Goal: Task Accomplishment & Management: Complete application form

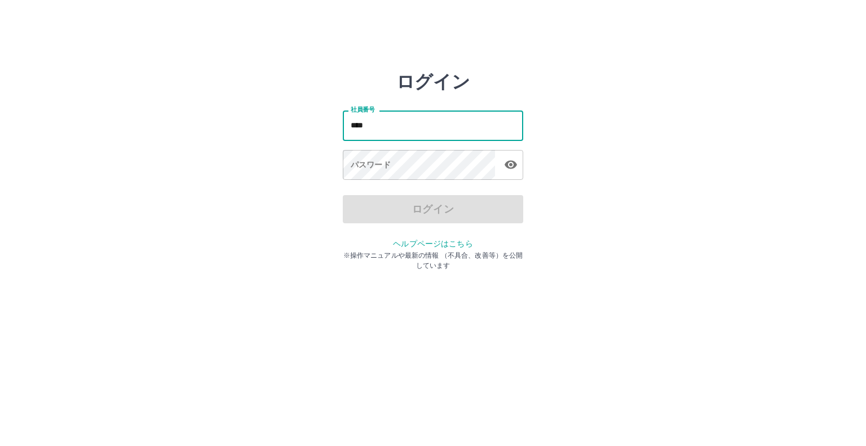
type input "*******"
click at [519, 164] on button "button" at bounding box center [510, 164] width 23 height 23
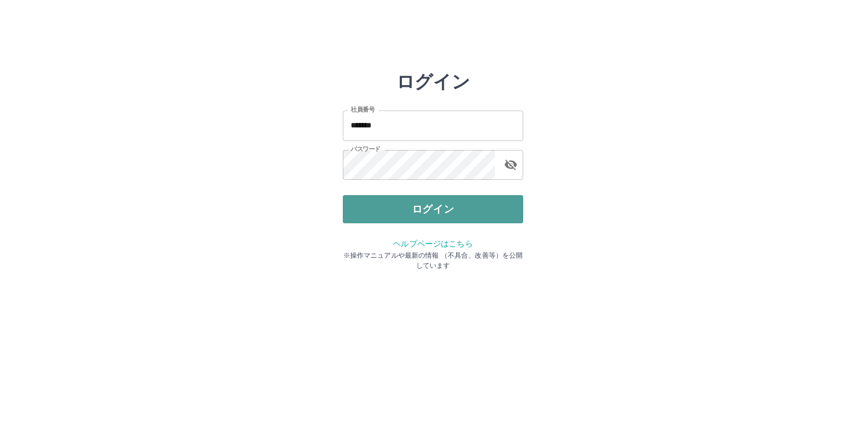
click at [511, 206] on button "ログイン" at bounding box center [433, 209] width 180 height 28
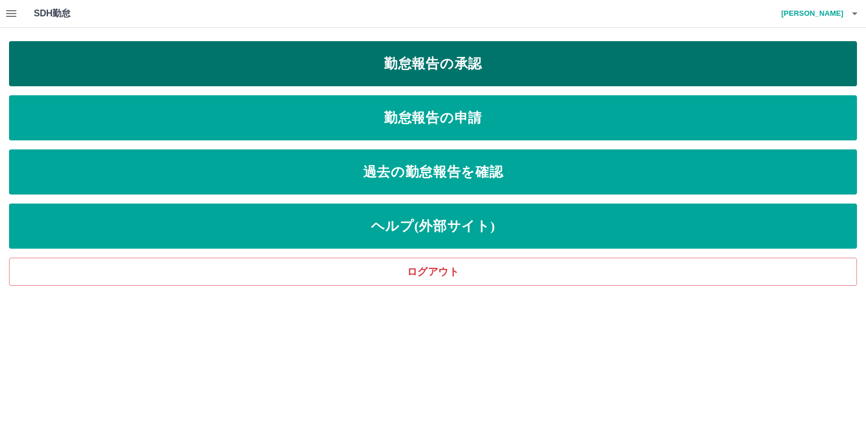
click at [455, 51] on link "勤怠報告の承認" at bounding box center [433, 63] width 848 height 45
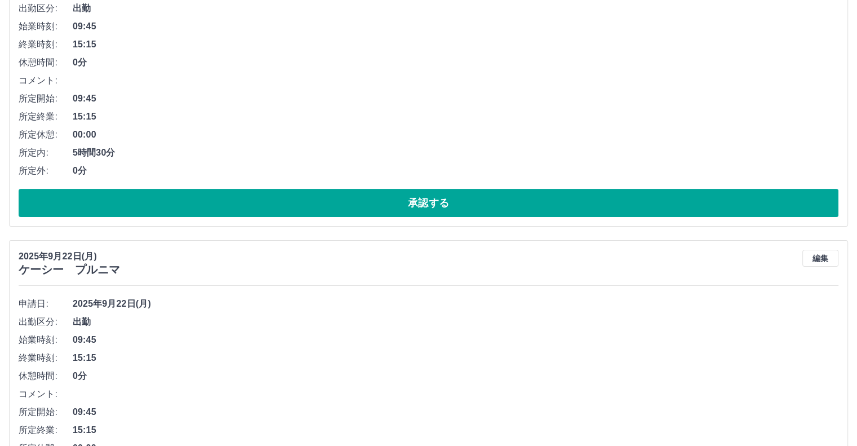
scroll to position [225, 0]
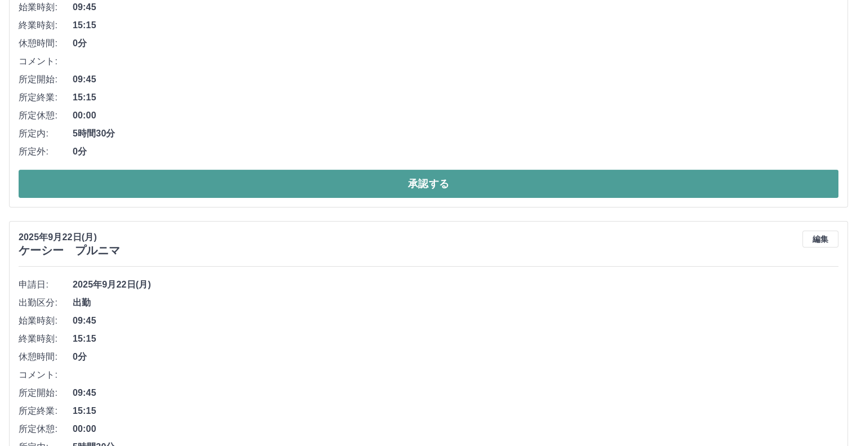
click at [240, 187] on button "承認する" at bounding box center [429, 184] width 820 height 28
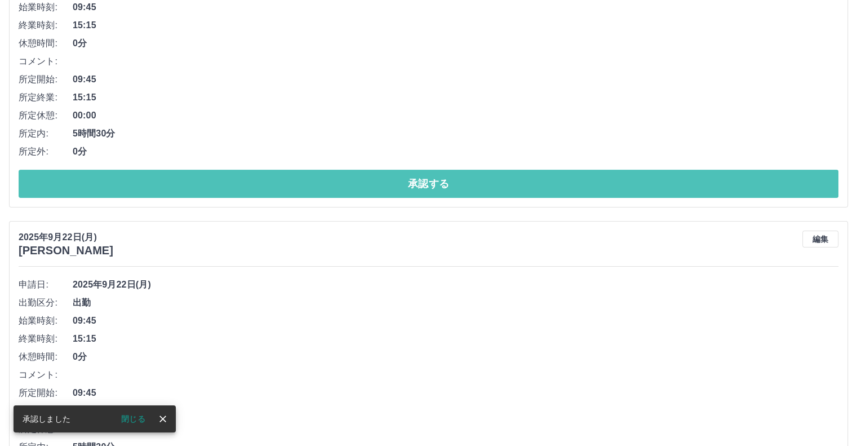
click at [240, 188] on button "承認する" at bounding box center [429, 184] width 820 height 28
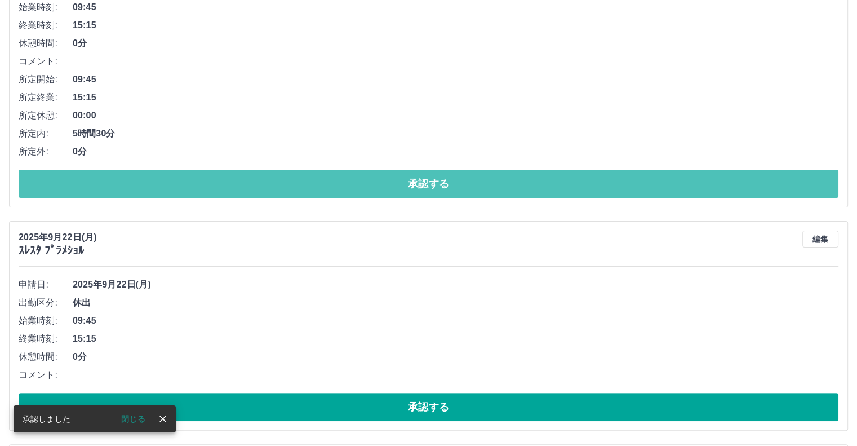
click at [232, 189] on button "承認する" at bounding box center [429, 184] width 820 height 28
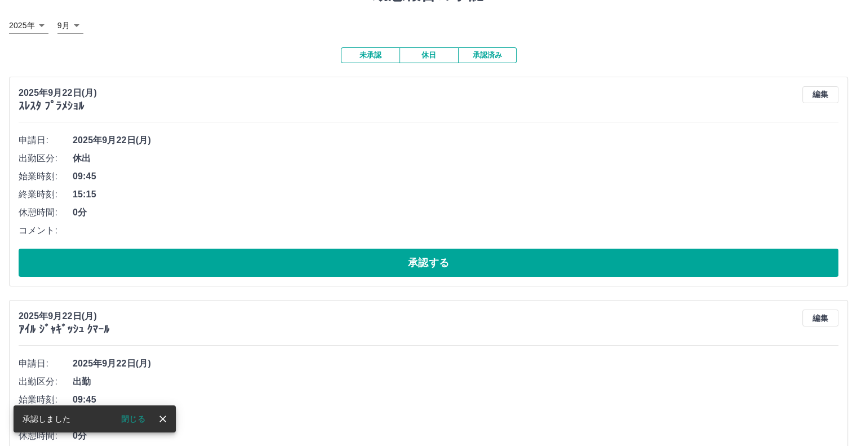
scroll to position [113, 0]
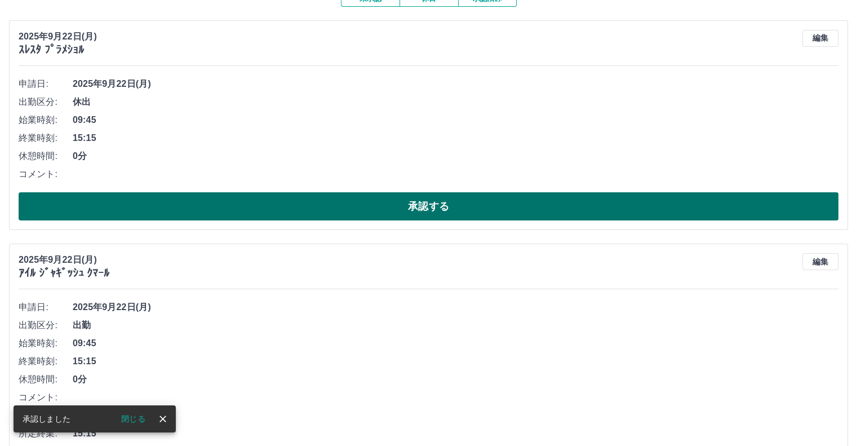
click at [232, 198] on button "承認する" at bounding box center [429, 206] width 820 height 28
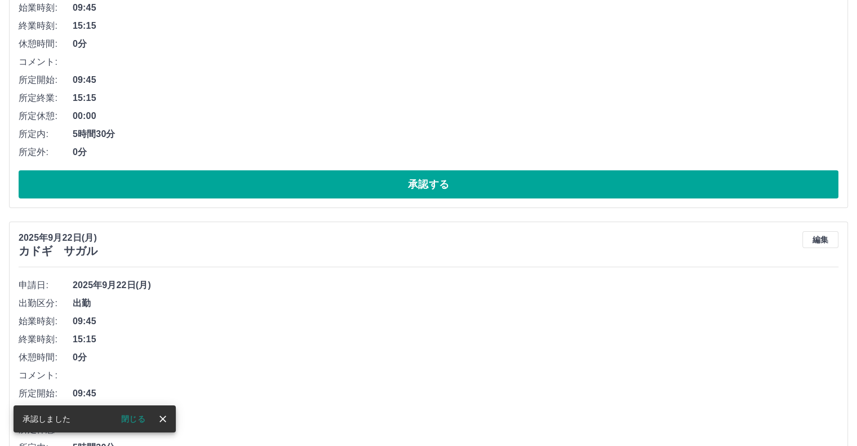
scroll to position [225, 0]
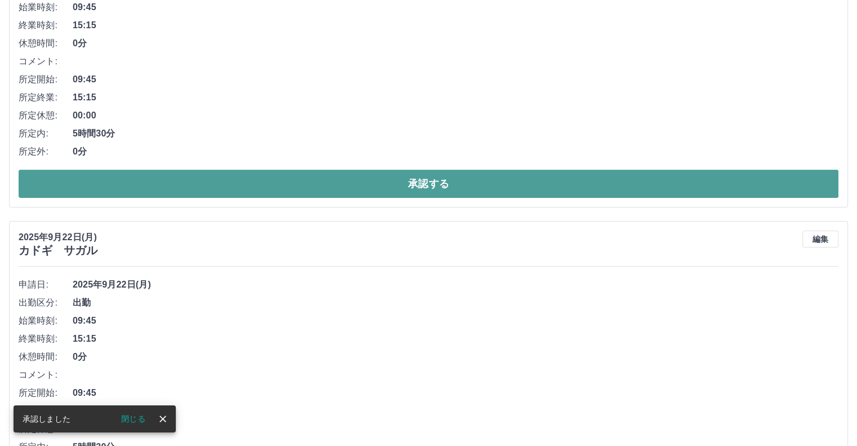
click at [231, 193] on button "承認する" at bounding box center [429, 184] width 820 height 28
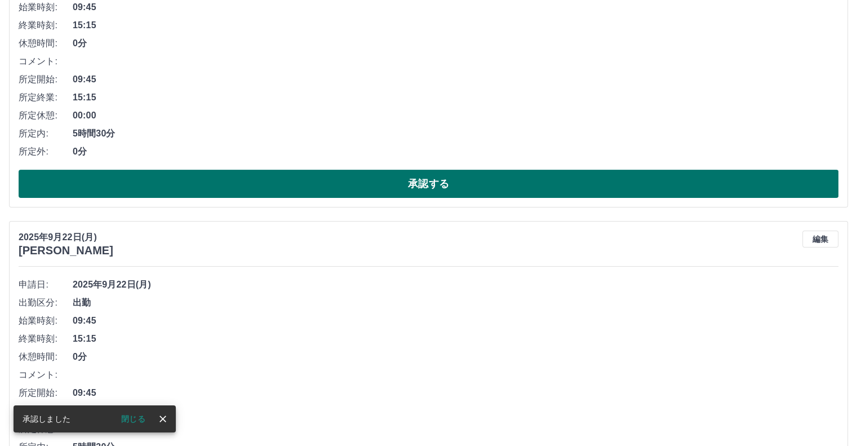
click at [230, 189] on button "承認する" at bounding box center [429, 184] width 820 height 28
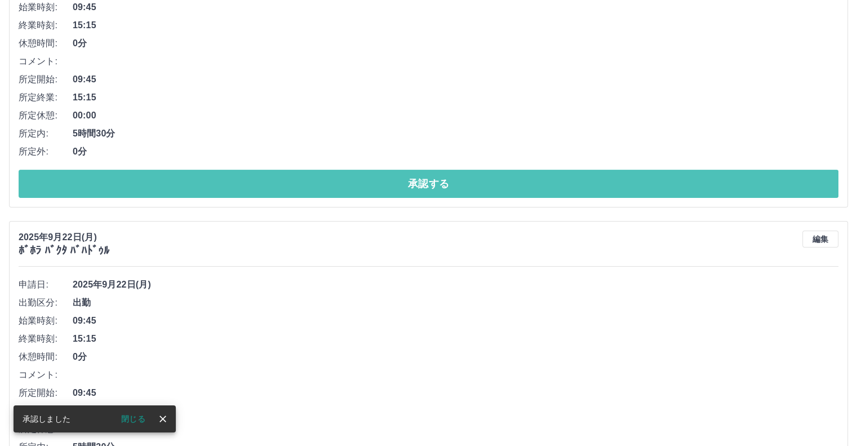
click at [230, 184] on button "承認する" at bounding box center [429, 184] width 820 height 28
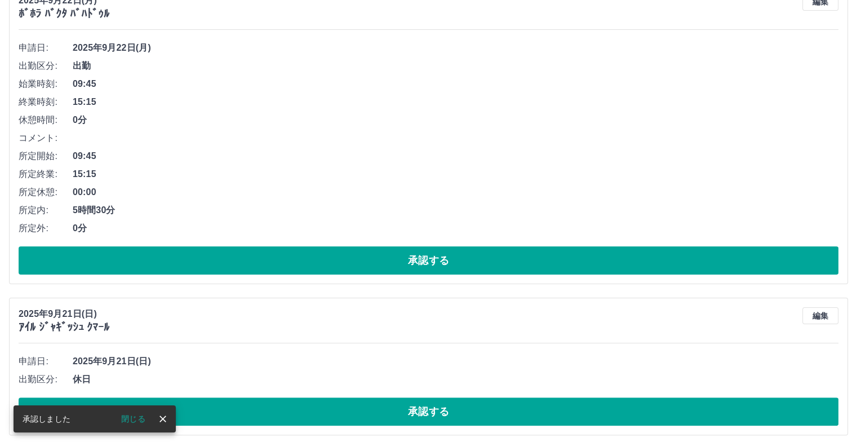
scroll to position [169, 0]
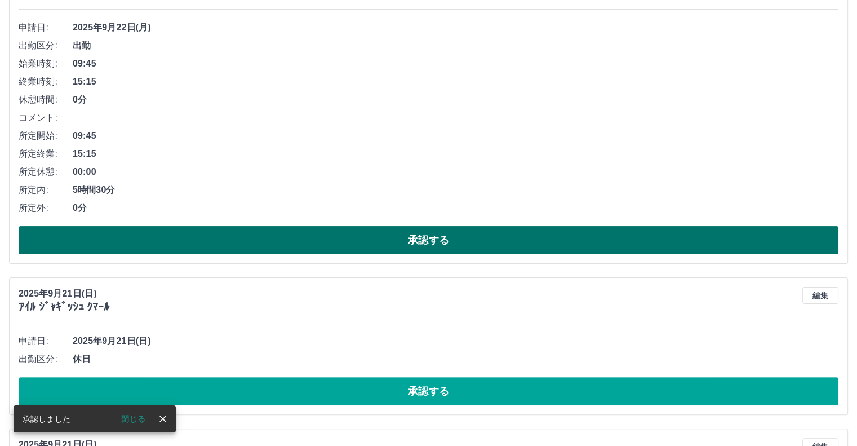
click at [250, 234] on button "承認する" at bounding box center [429, 240] width 820 height 28
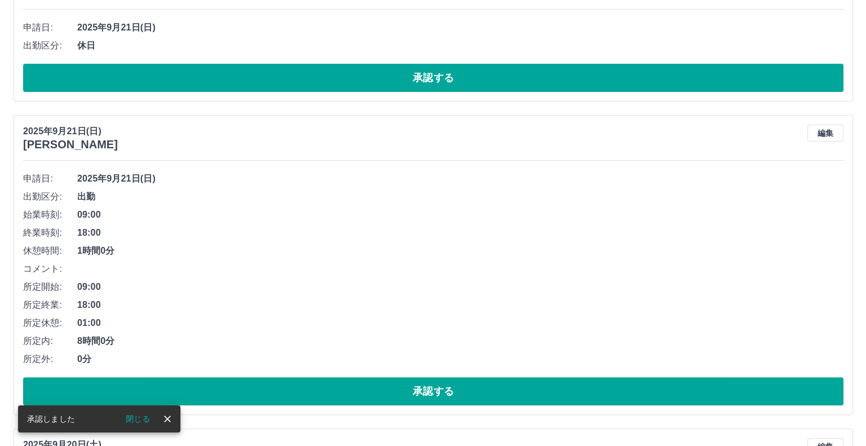
scroll to position [0, 0]
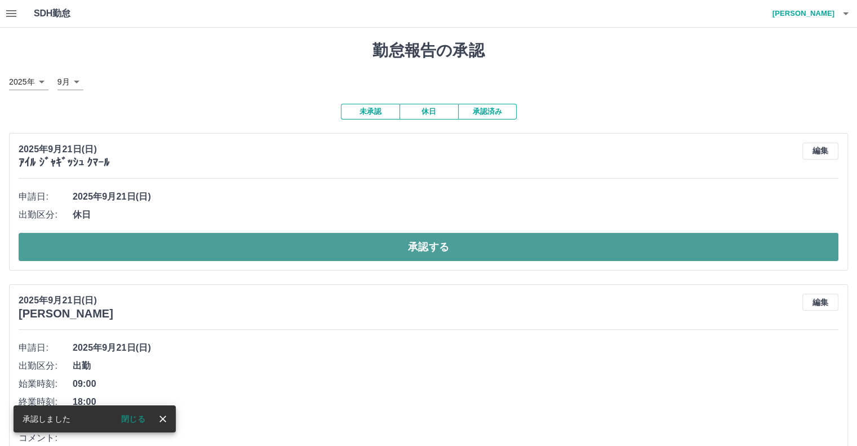
click at [246, 241] on button "承認する" at bounding box center [429, 247] width 820 height 28
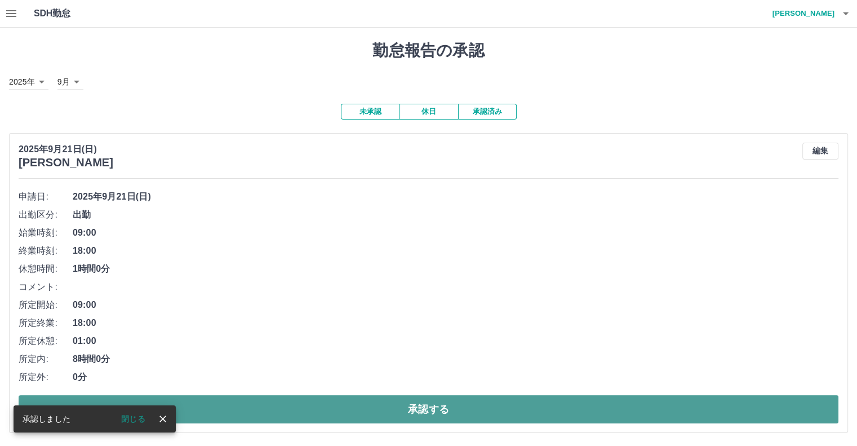
click at [287, 410] on button "承認する" at bounding box center [429, 409] width 820 height 28
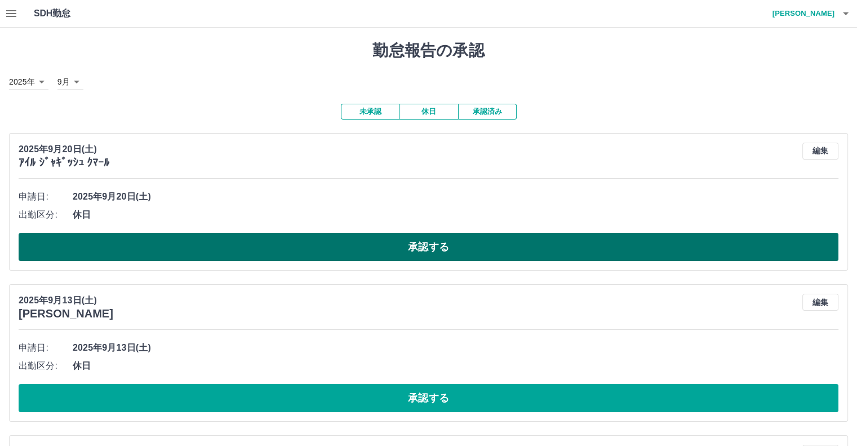
click at [415, 256] on button "承認する" at bounding box center [429, 247] width 820 height 28
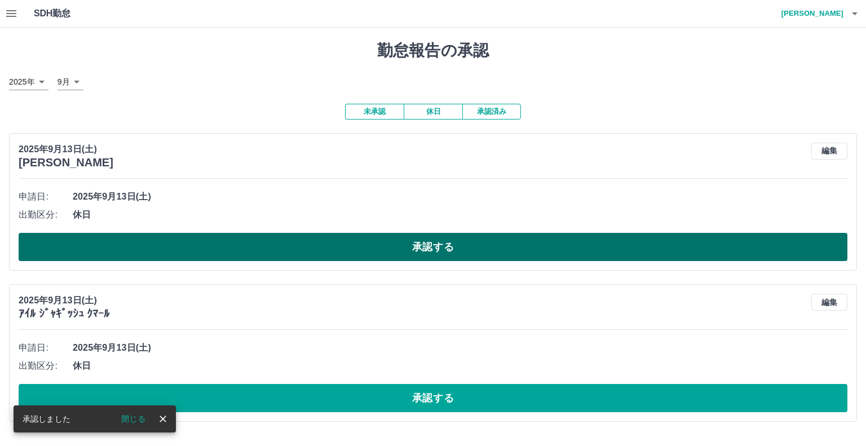
click at [410, 252] on button "承認する" at bounding box center [433, 247] width 828 height 28
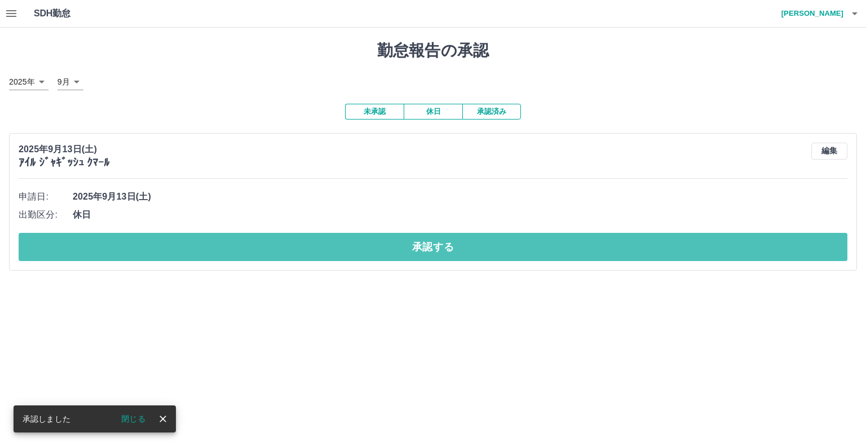
click at [410, 252] on button "承認する" at bounding box center [433, 247] width 828 height 28
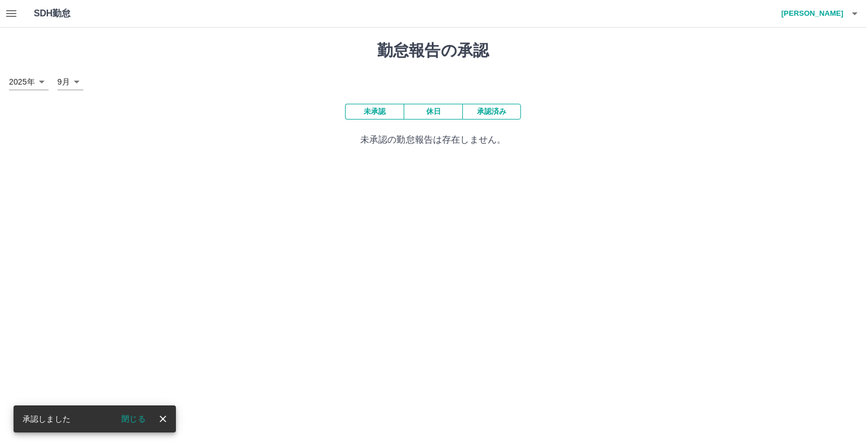
click at [13, 13] on icon "button" at bounding box center [11, 13] width 10 height 7
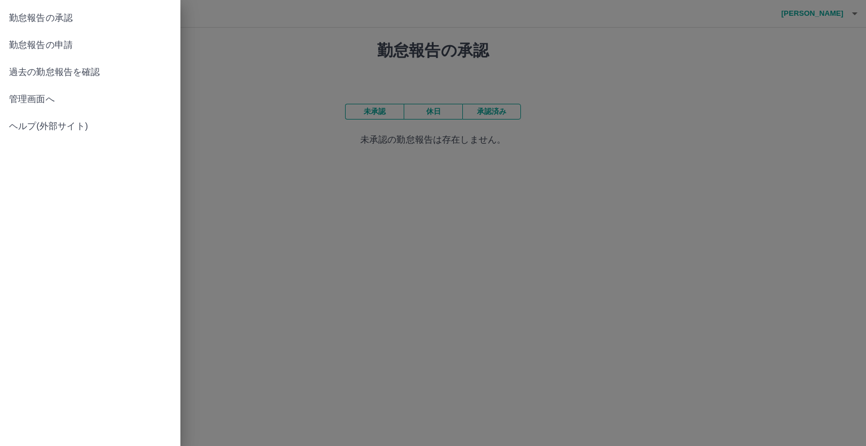
click at [26, 42] on span "勤怠報告の申請" at bounding box center [90, 45] width 162 height 14
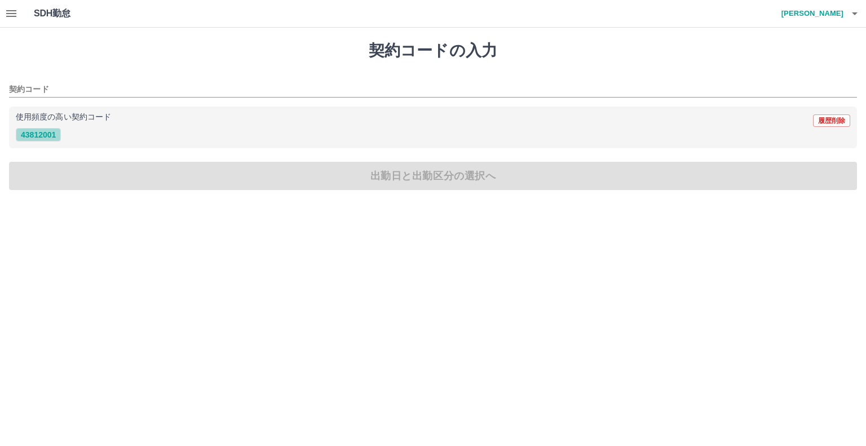
click at [56, 138] on button "43812001" at bounding box center [38, 135] width 45 height 14
type input "********"
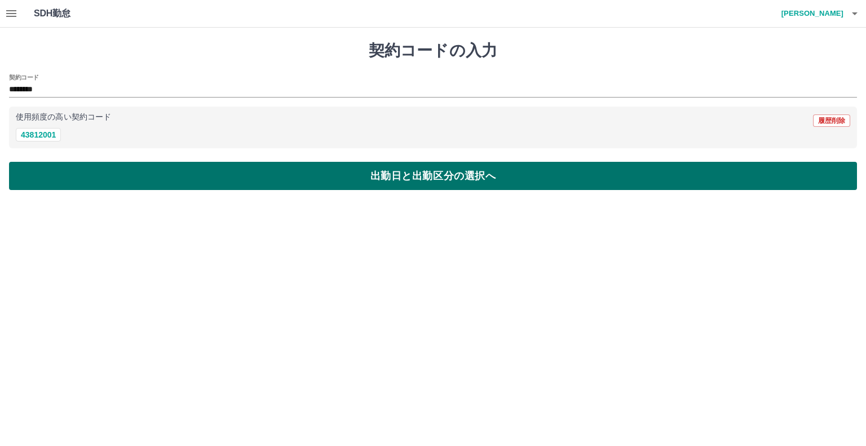
click at [72, 180] on button "出勤日と出勤区分の選択へ" at bounding box center [433, 176] width 848 height 28
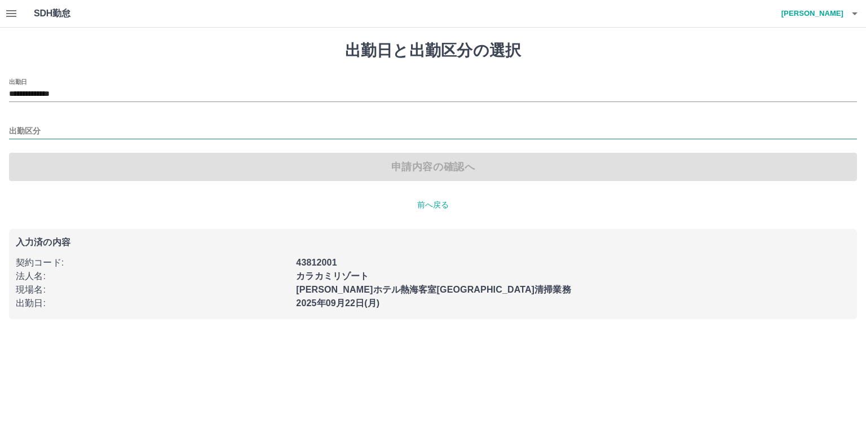
click at [37, 131] on input "出勤区分" at bounding box center [433, 132] width 848 height 14
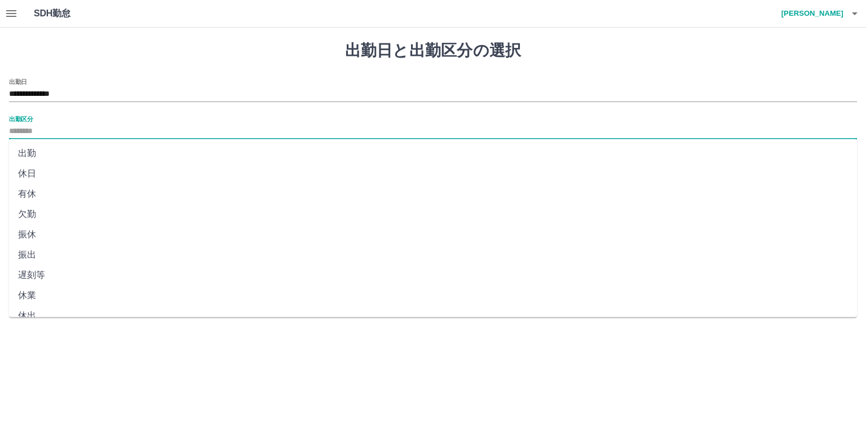
click at [41, 155] on li "出勤" at bounding box center [433, 153] width 848 height 20
type input "**"
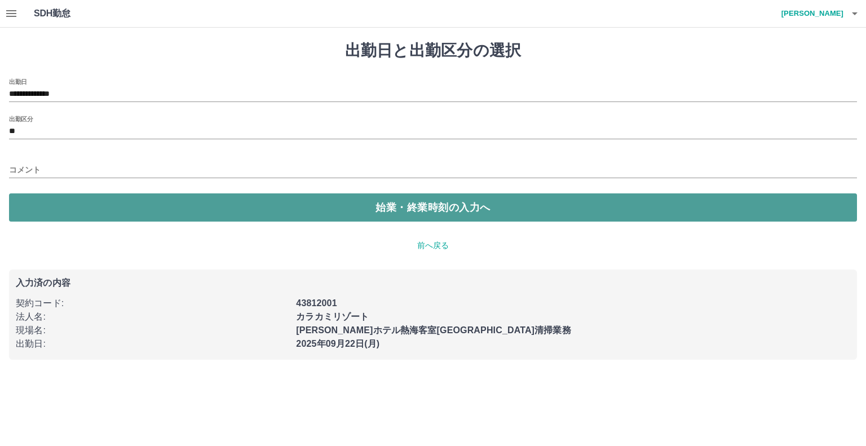
click at [187, 207] on button "始業・終業時刻の入力へ" at bounding box center [433, 207] width 848 height 28
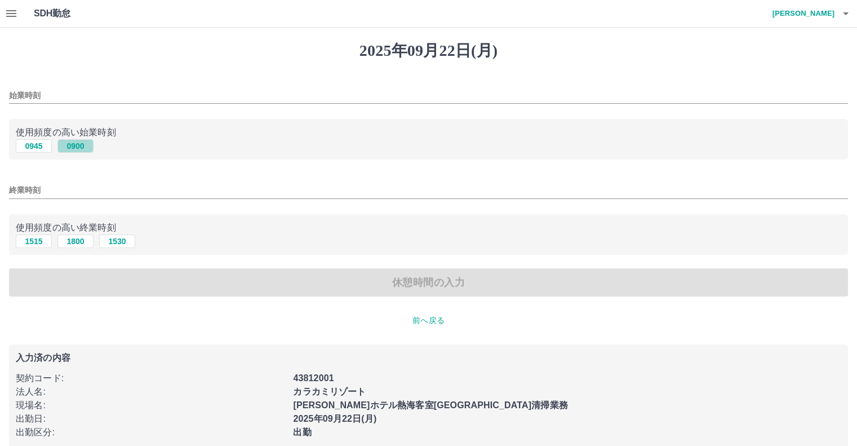
click at [67, 144] on button "0900" at bounding box center [75, 146] width 36 height 14
type input "****"
click at [77, 241] on button "1800" at bounding box center [75, 241] width 36 height 14
type input "****"
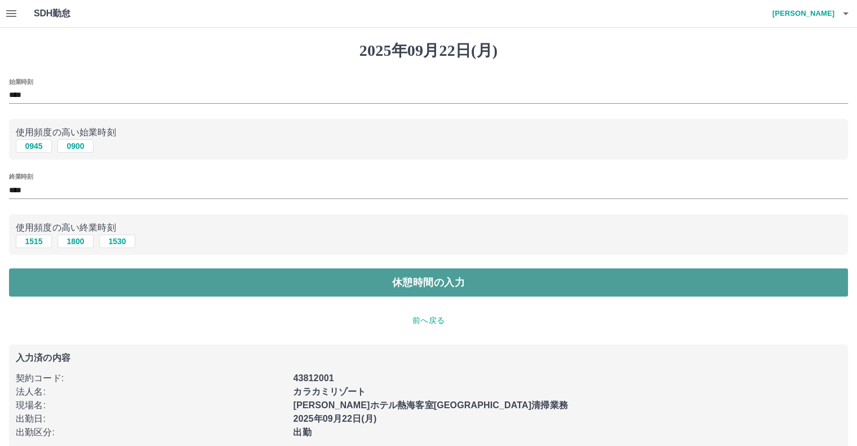
click at [207, 290] on button "休憩時間の入力" at bounding box center [428, 282] width 839 height 28
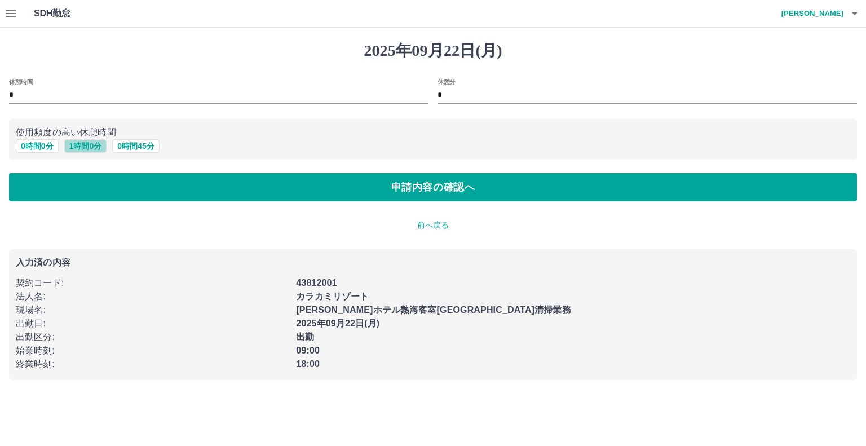
click at [79, 142] on button "1 時間 0 分" at bounding box center [85, 146] width 43 height 14
type input "*"
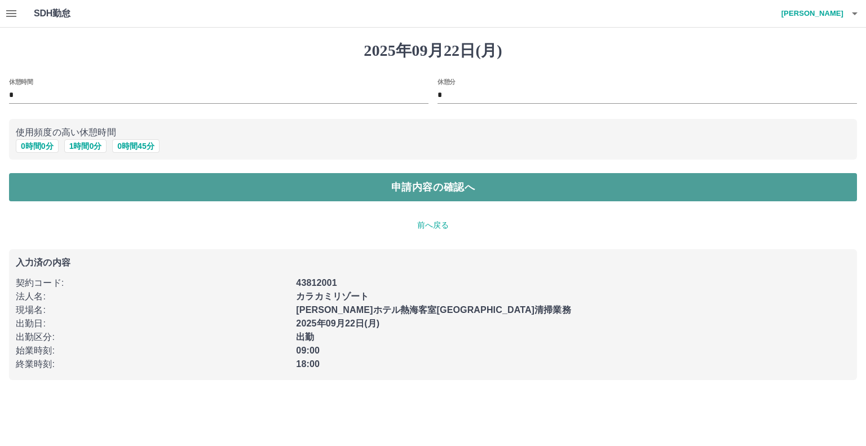
click at [105, 189] on button "申請内容の確認へ" at bounding box center [433, 187] width 848 height 28
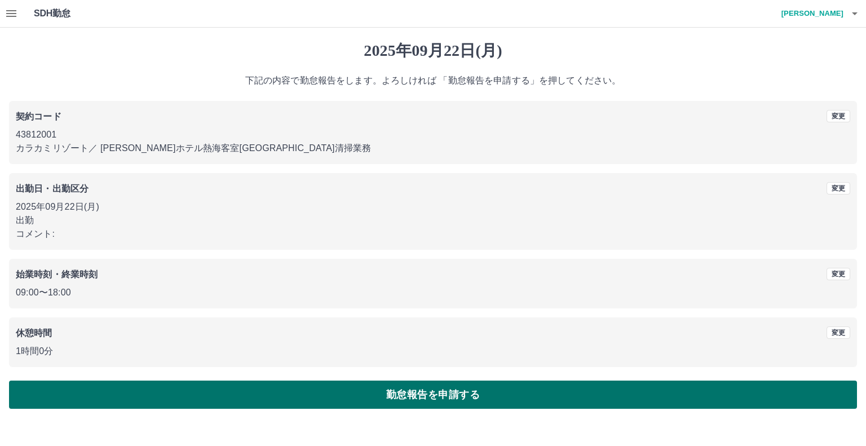
click at [271, 387] on button "勤怠報告を申請する" at bounding box center [433, 394] width 848 height 28
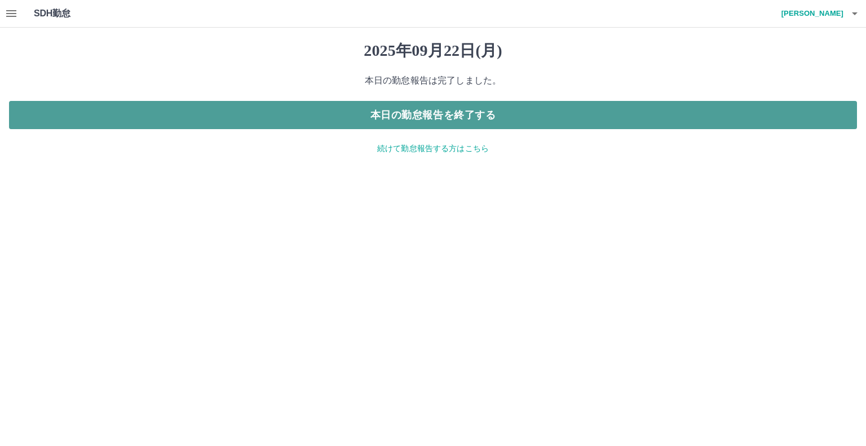
click at [497, 114] on button "本日の勤怠報告を終了する" at bounding box center [433, 115] width 848 height 28
